Goal: Task Accomplishment & Management: Manage account settings

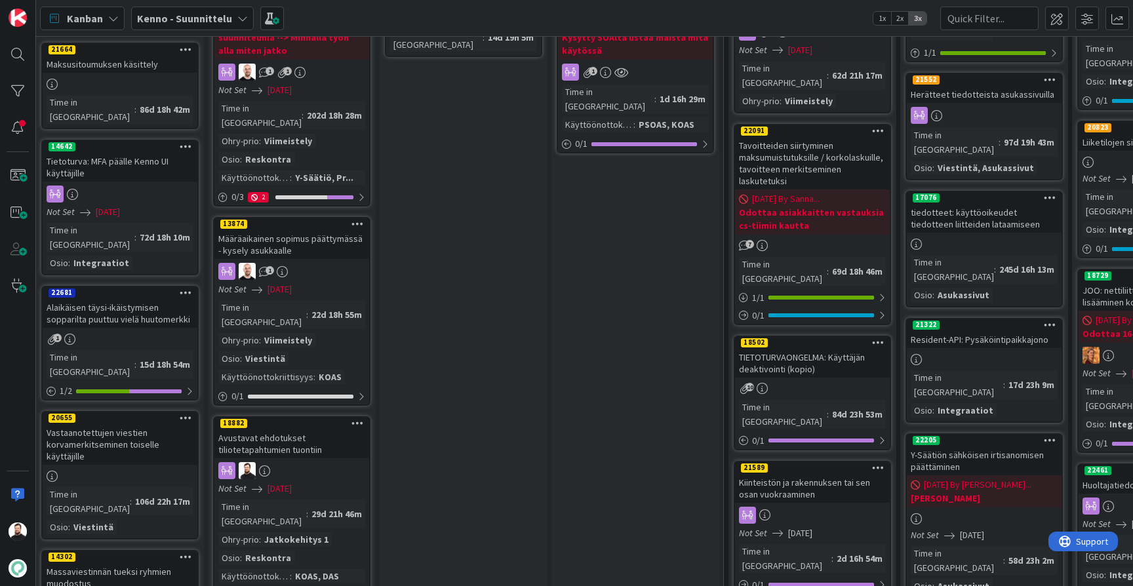
scroll to position [773, 5]
click at [283, 429] on div "Avustavat ehdotukset tiliotetapahtumien tuontiin" at bounding box center [291, 443] width 155 height 29
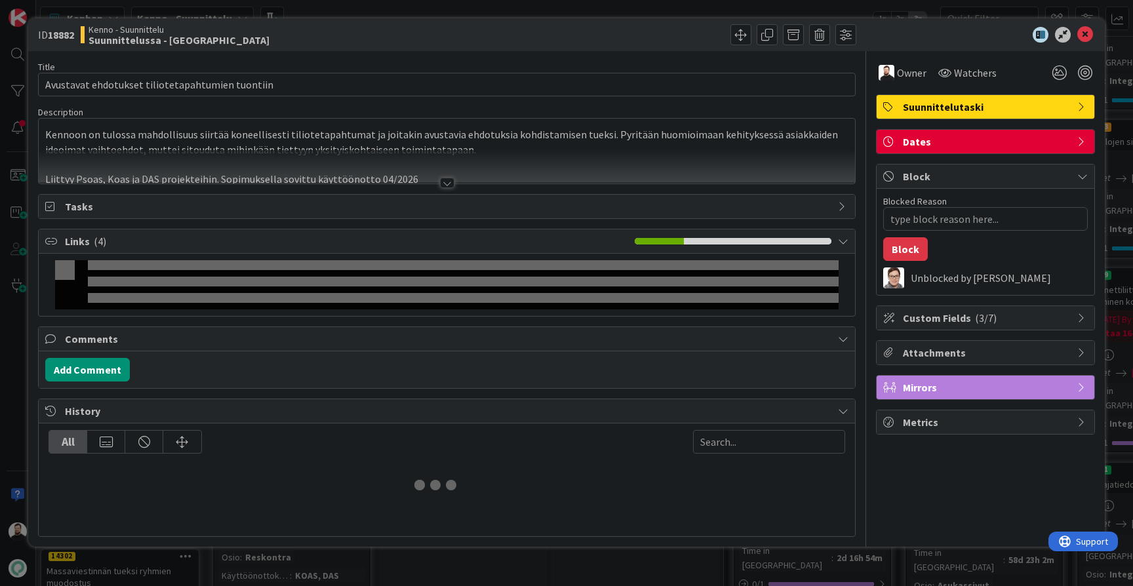
type textarea "x"
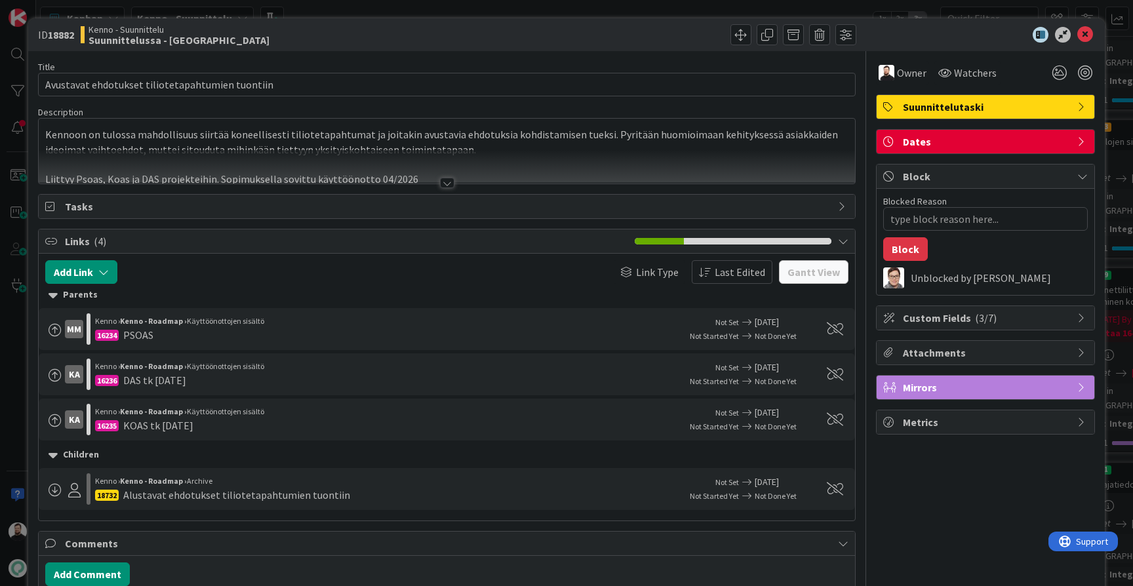
click at [446, 182] on div at bounding box center [447, 183] width 14 height 10
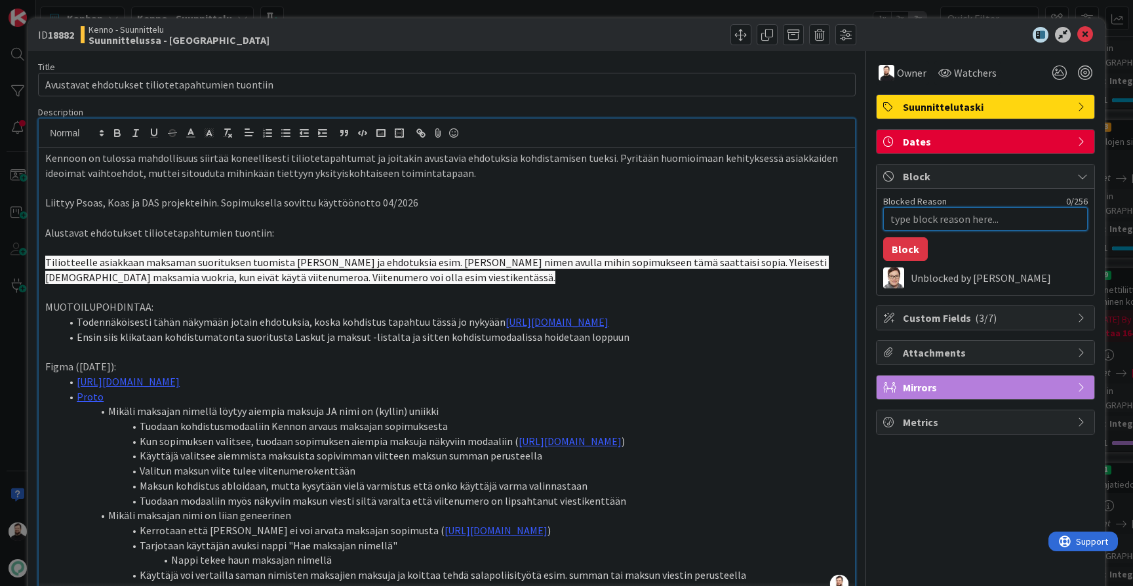
click at [931, 222] on textarea "Blocked Reason" at bounding box center [986, 219] width 205 height 24
type textarea "4"
type textarea "x"
type textarea "T"
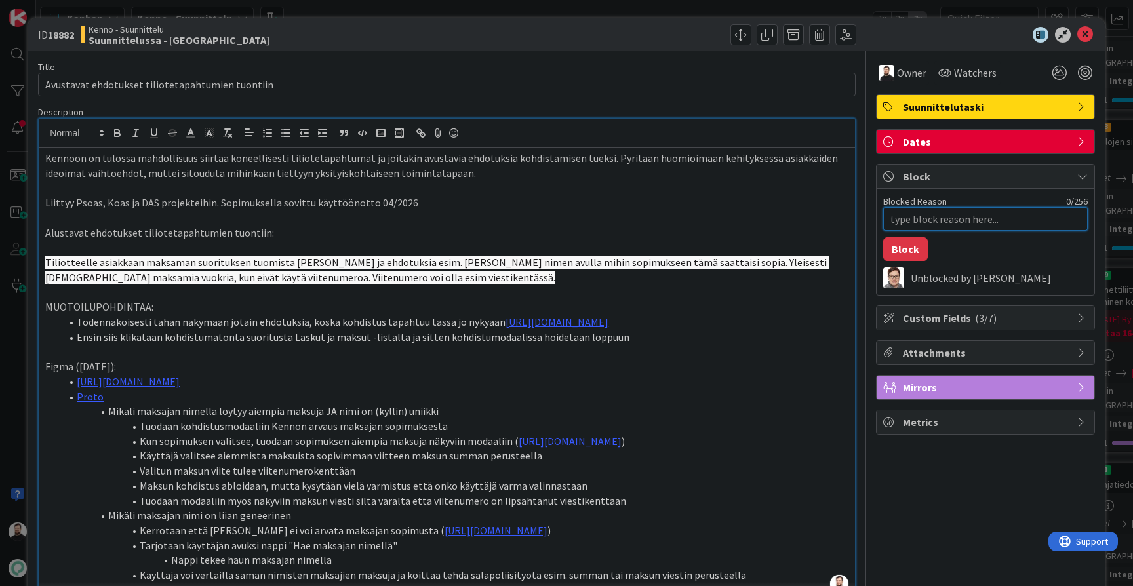
type textarea "x"
type textarea "Ta"
type textarea "x"
type textarea "Taa"
type textarea "x"
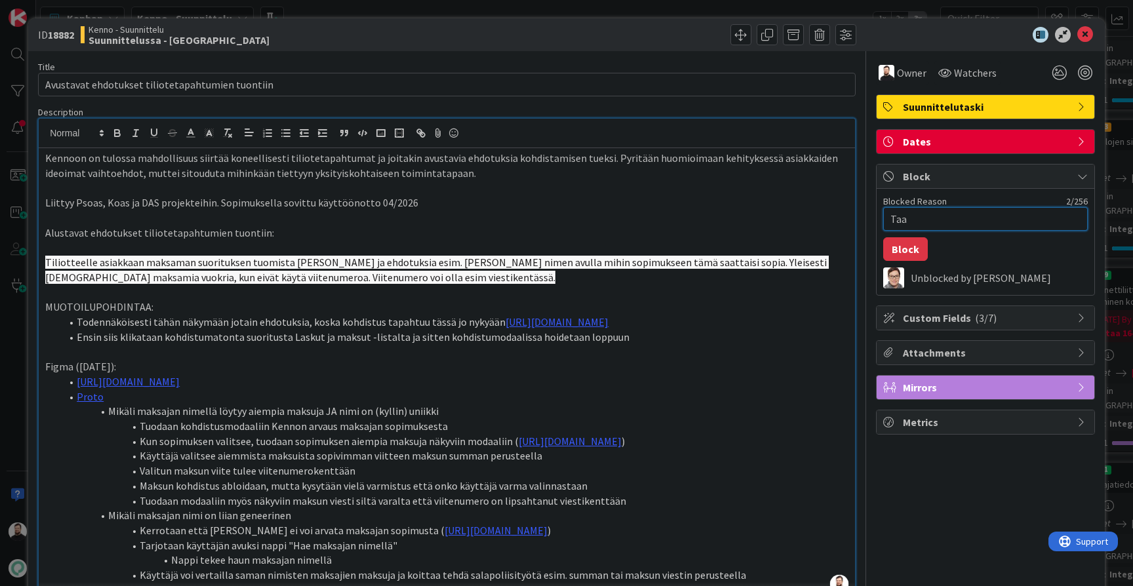
type textarea "Taav"
type textarea "x"
type textarea "Taavi"
type textarea "x"
type textarea "Taavi"
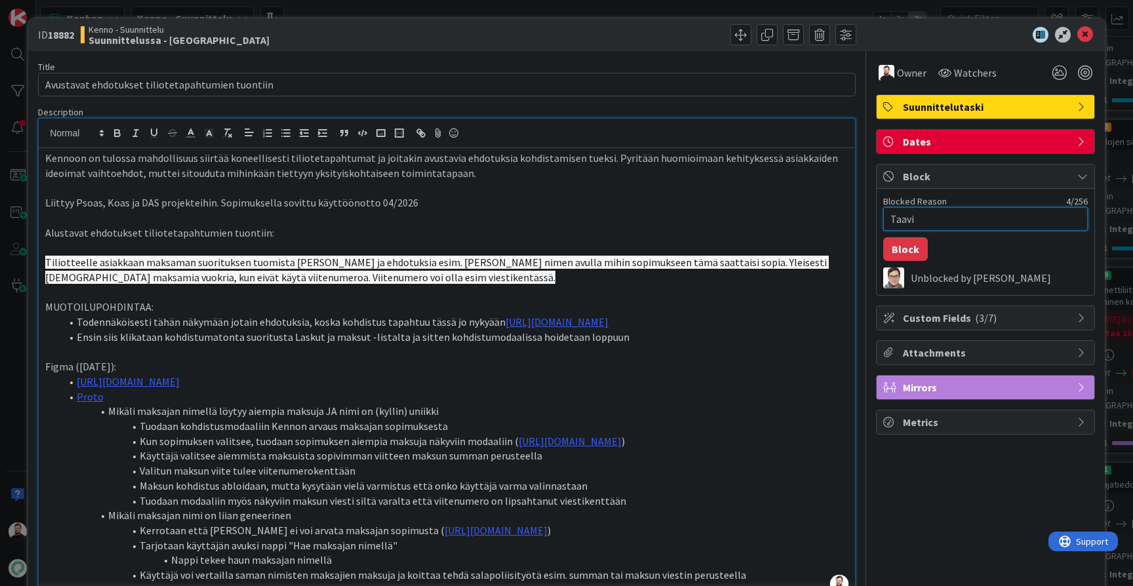
type textarea "x"
type textarea "Taavi p"
type textarea "x"
type textarea "Taavi pa"
type textarea "x"
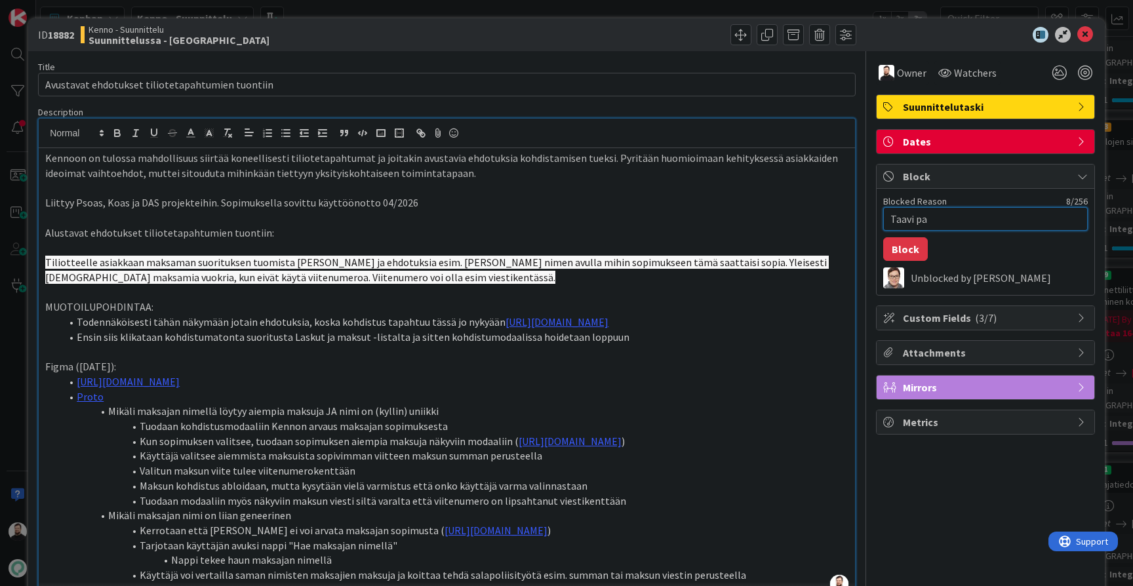
type textarea "Taavi pal"
type textarea "x"
type textarea "Taavi pall"
type textarea "x"
type textarea "Taavi pallo"
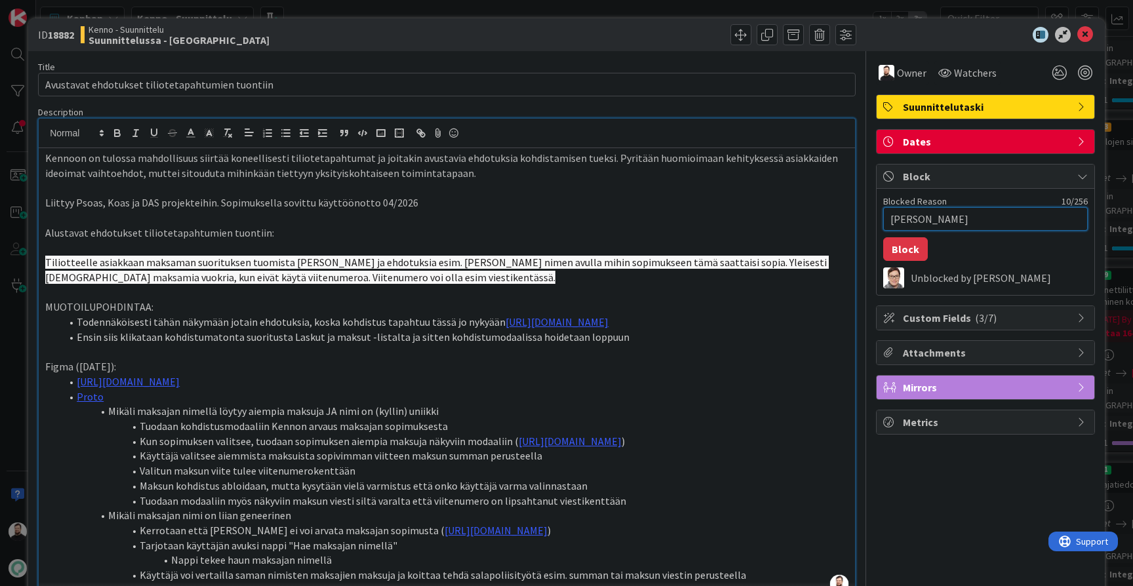
type textarea "x"
type textarea "Taavi pallot"
type textarea "x"
type textarea "Taavi pallott"
type textarea "x"
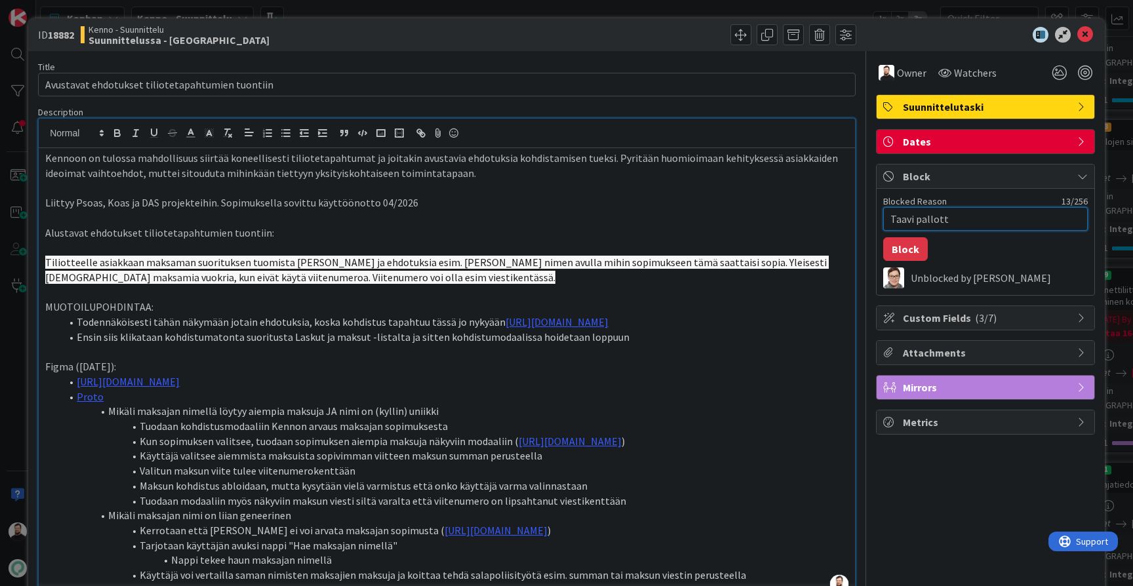
type textarea "Taavi pallotte"
type textarea "x"
type textarea "Taavi pallottel"
type textarea "x"
type textarea "Taavi pallottele"
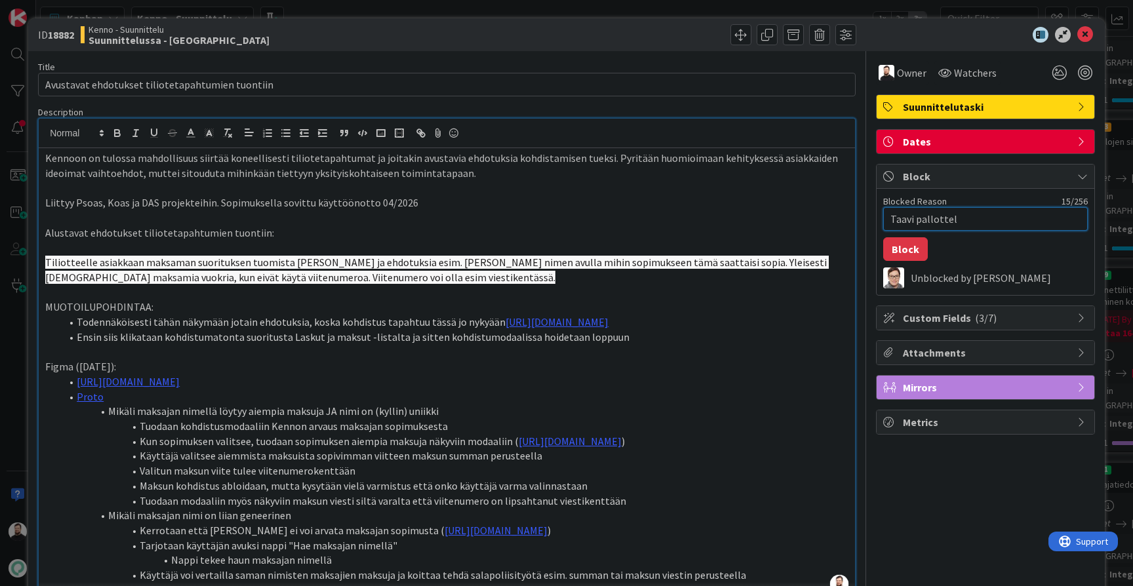
type textarea "x"
type textarea "Taavi pallottelee"
type textarea "x"
type textarea "Taavi pallottelee"
type textarea "x"
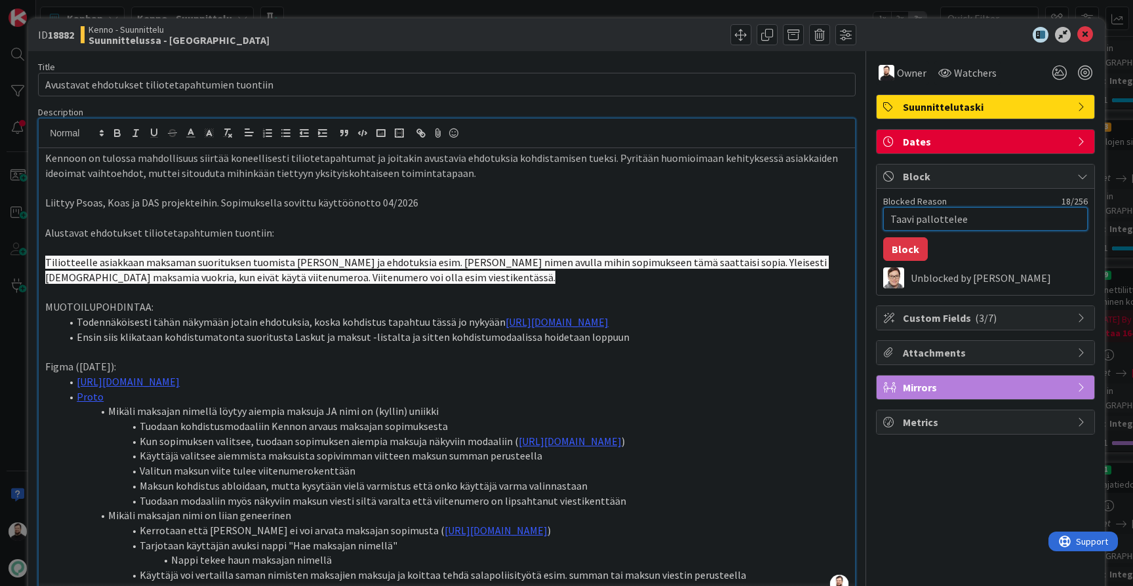
type textarea "Taavi pallottelee J"
type textarea "x"
type textarea "Taavi pallottelee Ju"
type textarea "x"
type textarea "Taavi pallottelee Jut"
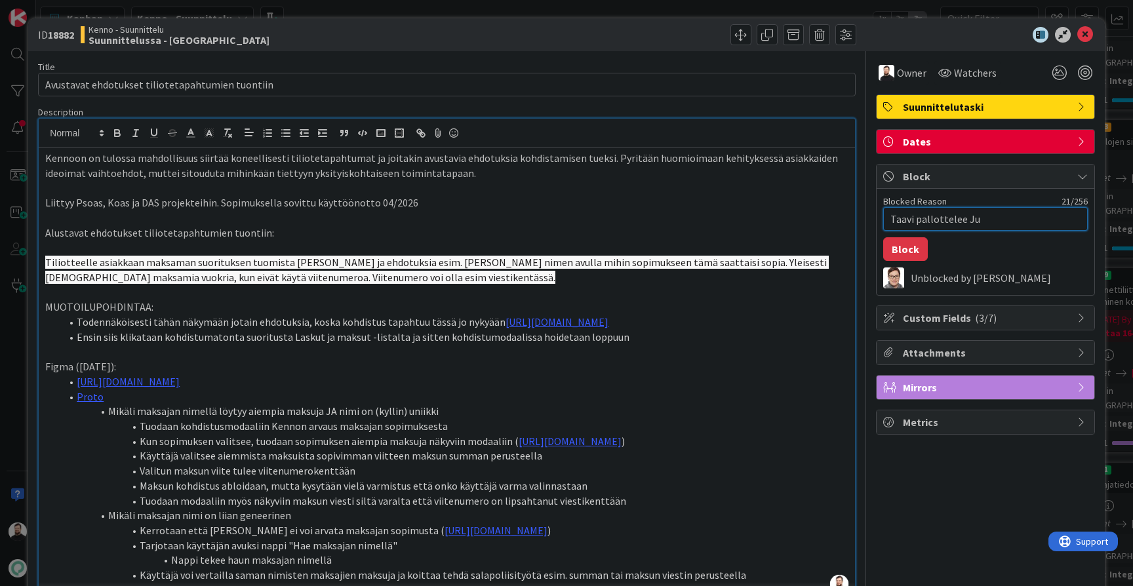
type textarea "x"
type textarea "Taavi pallottelee Juta"
type textarea "x"
type textarea "Taavi pallottelee Jutan"
type textarea "x"
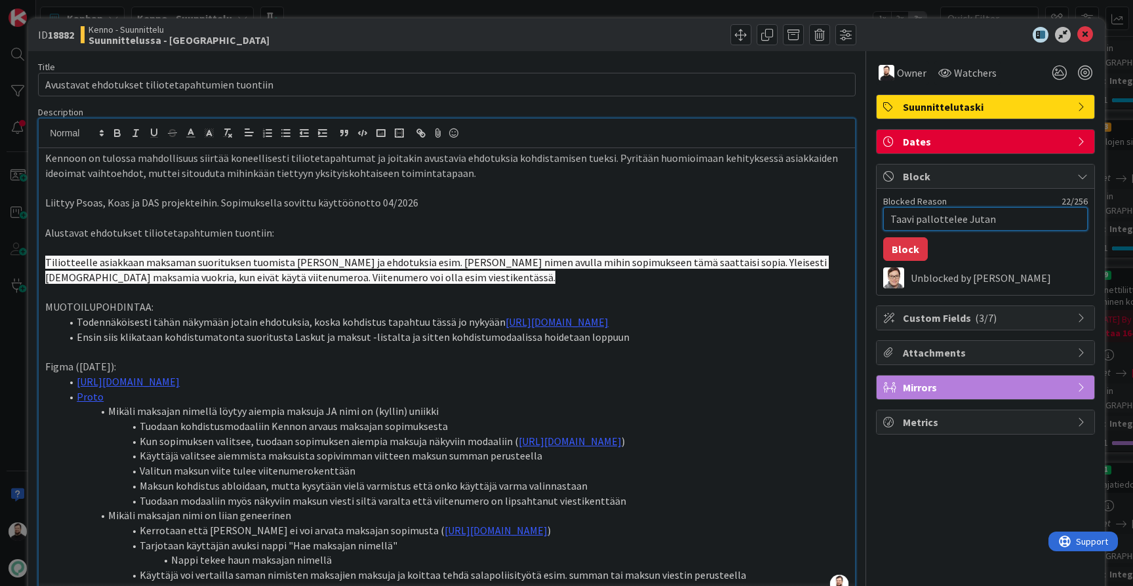
type textarea "Taavi pallottelee Jutan"
type textarea "x"
type textarea "Taavi pallottelee Jutan k"
type textarea "x"
type textarea "Taavi pallottelee Jutan ka"
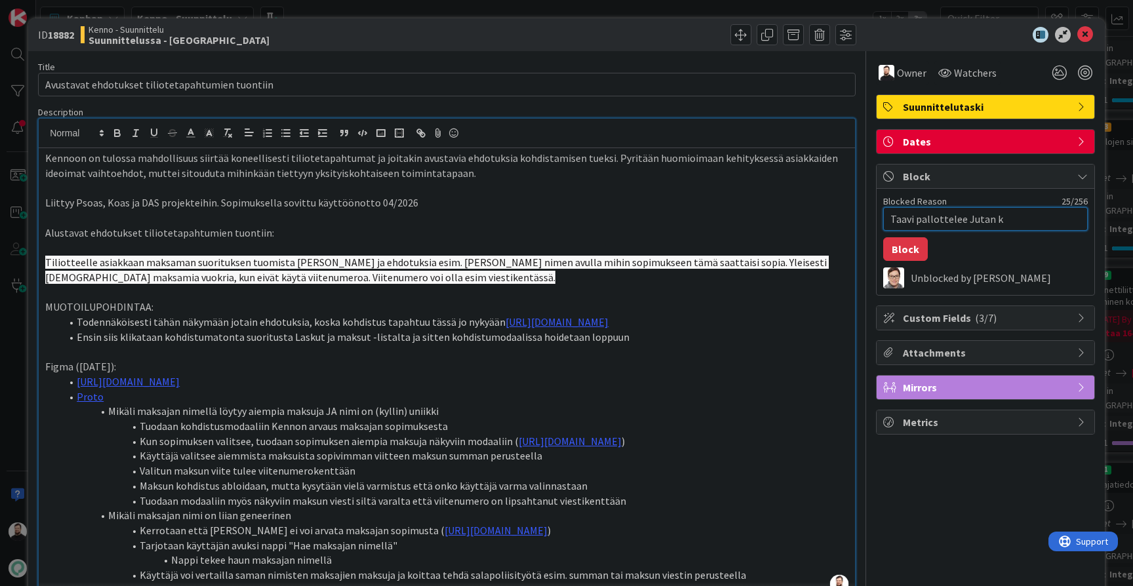
type textarea "x"
type textarea "Taavi pallottelee Jutan kan"
type textarea "x"
type textarea "Taavi pallottelee Jutan kans"
type textarea "x"
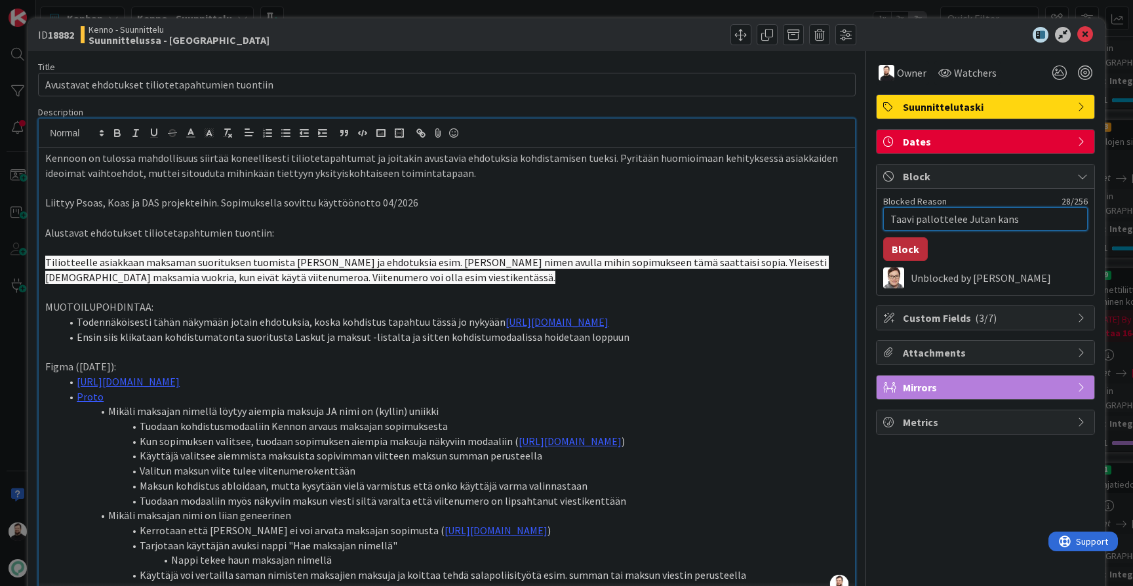
type textarea "Taavi pallottelee Jutan kans"
click at [901, 250] on button "Block" at bounding box center [906, 249] width 45 height 24
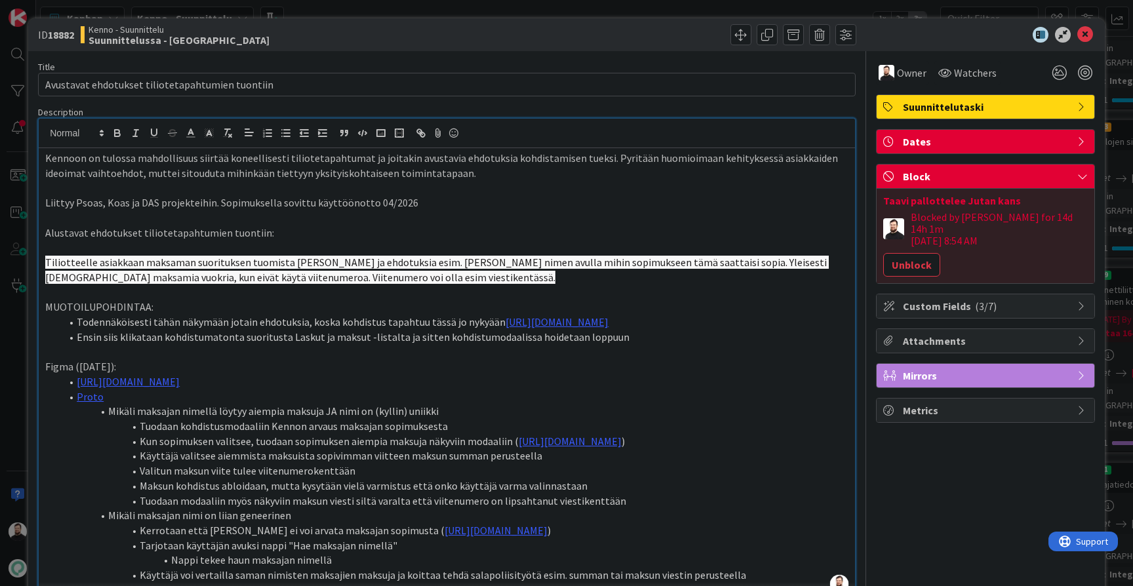
click at [16, 374] on div "ID 18882 Kenno - Suunnittelu Suunnittelussa - Rautalangat Title 48 / 128 Avusta…" at bounding box center [566, 293] width 1133 height 586
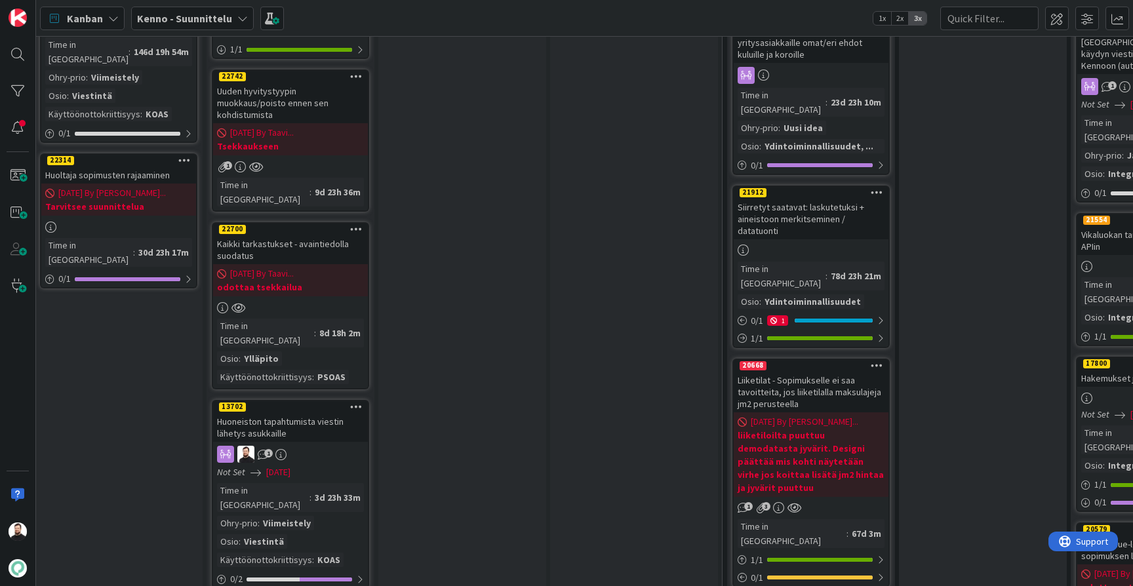
scroll to position [1370, 7]
click at [304, 412] on div "Huoneiston tapahtumista viestin lähetys asukkaille" at bounding box center [289, 426] width 155 height 29
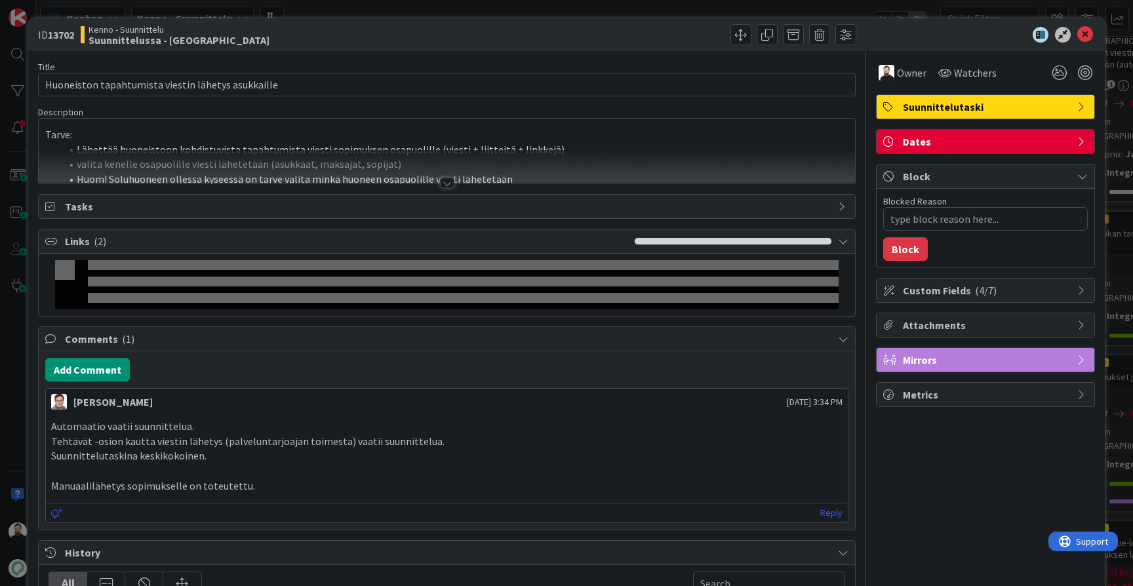
type textarea "x"
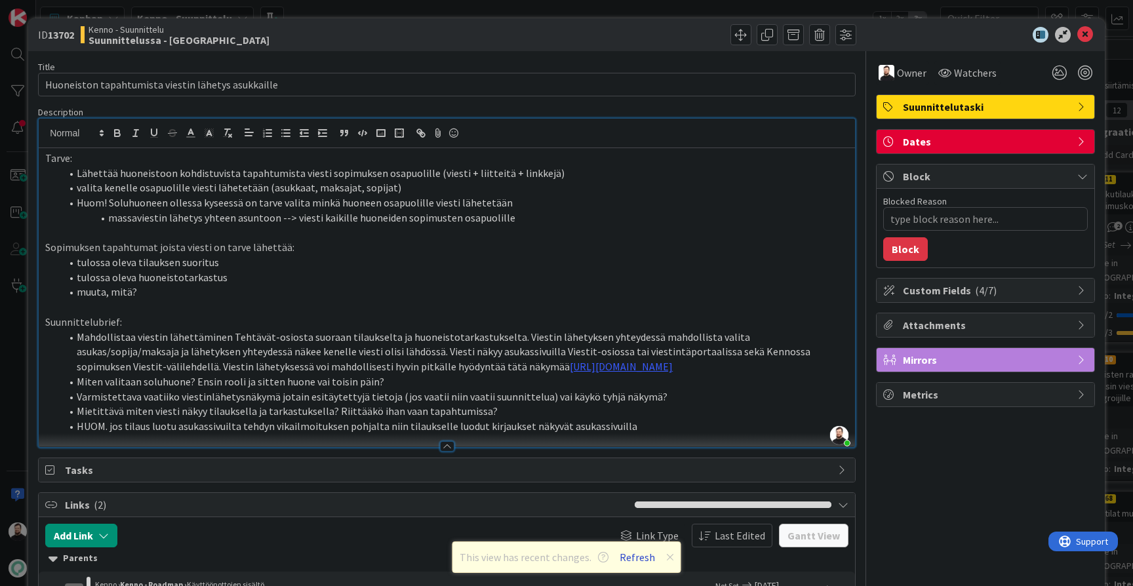
click at [645, 552] on button "Refresh" at bounding box center [637, 557] width 45 height 17
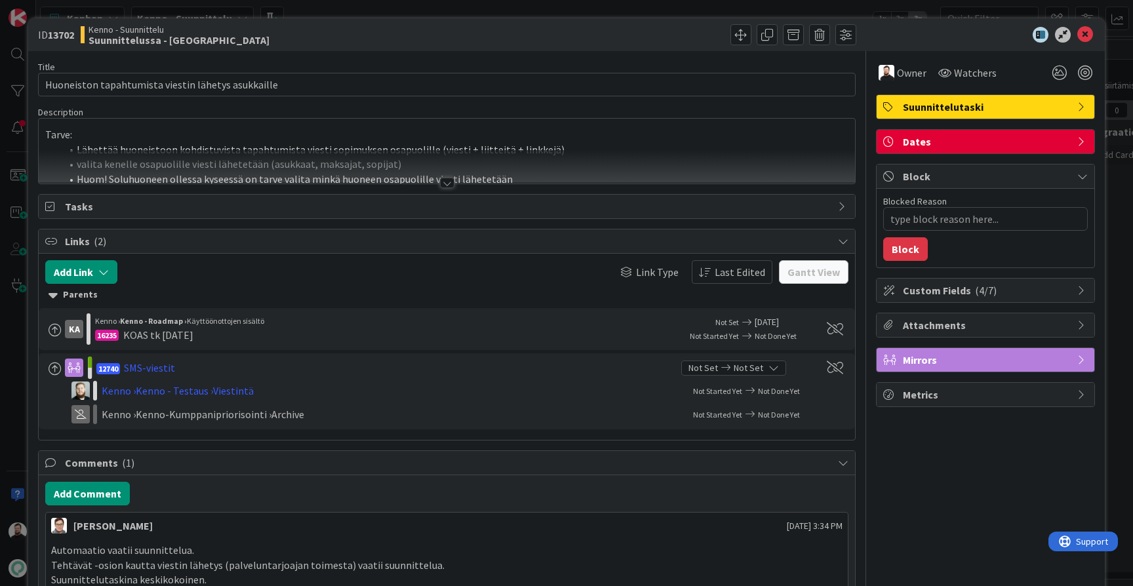
type textarea "x"
click at [451, 182] on div at bounding box center [447, 183] width 14 height 10
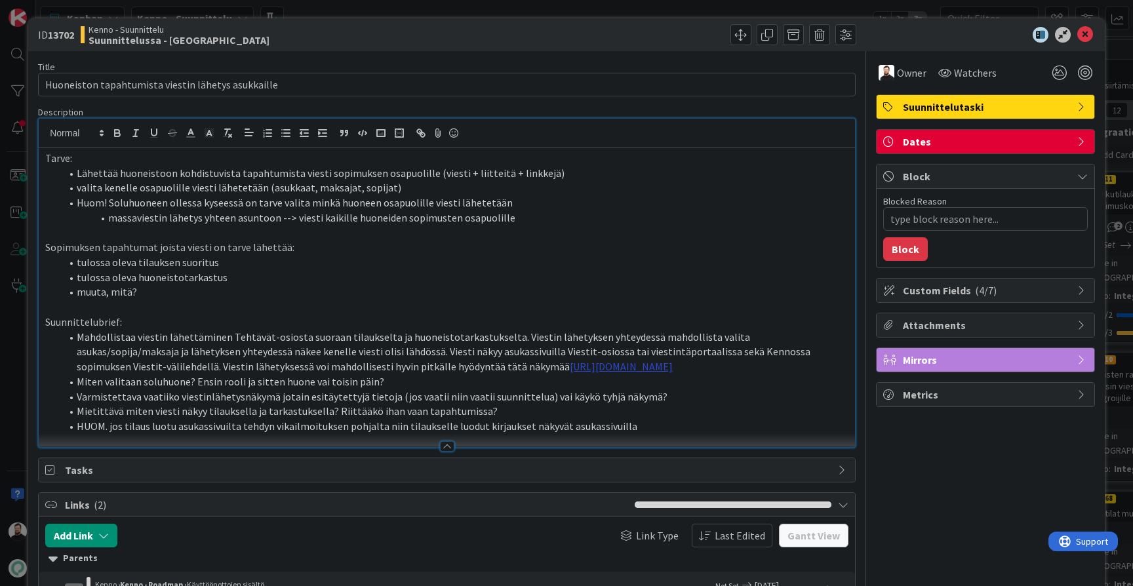
click at [570, 363] on link "[URL][DOMAIN_NAME]" at bounding box center [621, 366] width 103 height 13
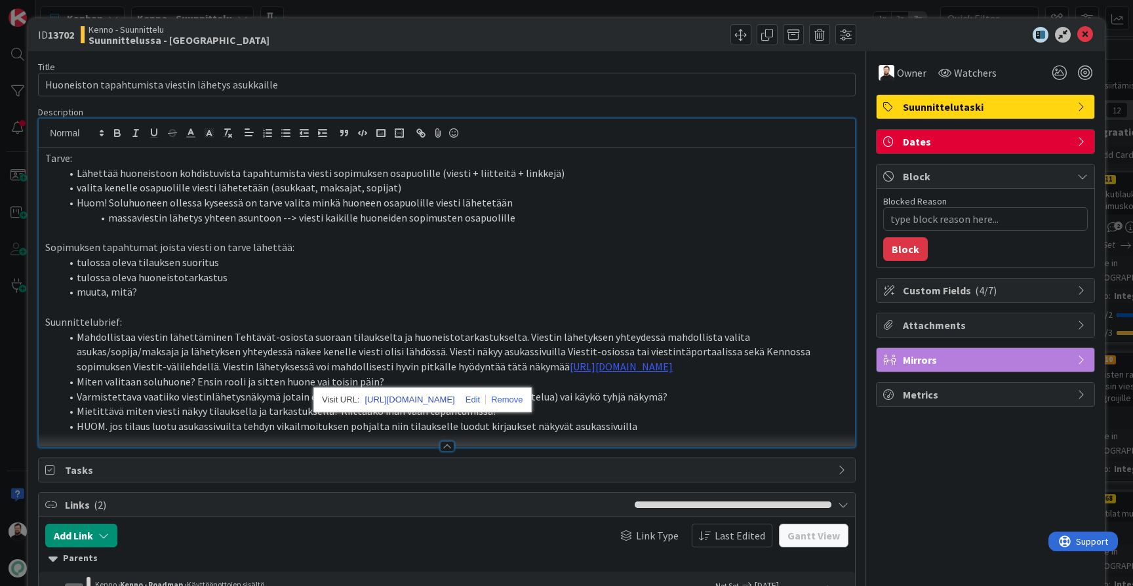
click at [436, 398] on link "[URL][DOMAIN_NAME]" at bounding box center [410, 400] width 90 height 17
click at [340, 315] on p "Suunnittelubrief:" at bounding box center [447, 322] width 804 height 15
